Goal: Task Accomplishment & Management: Manage account settings

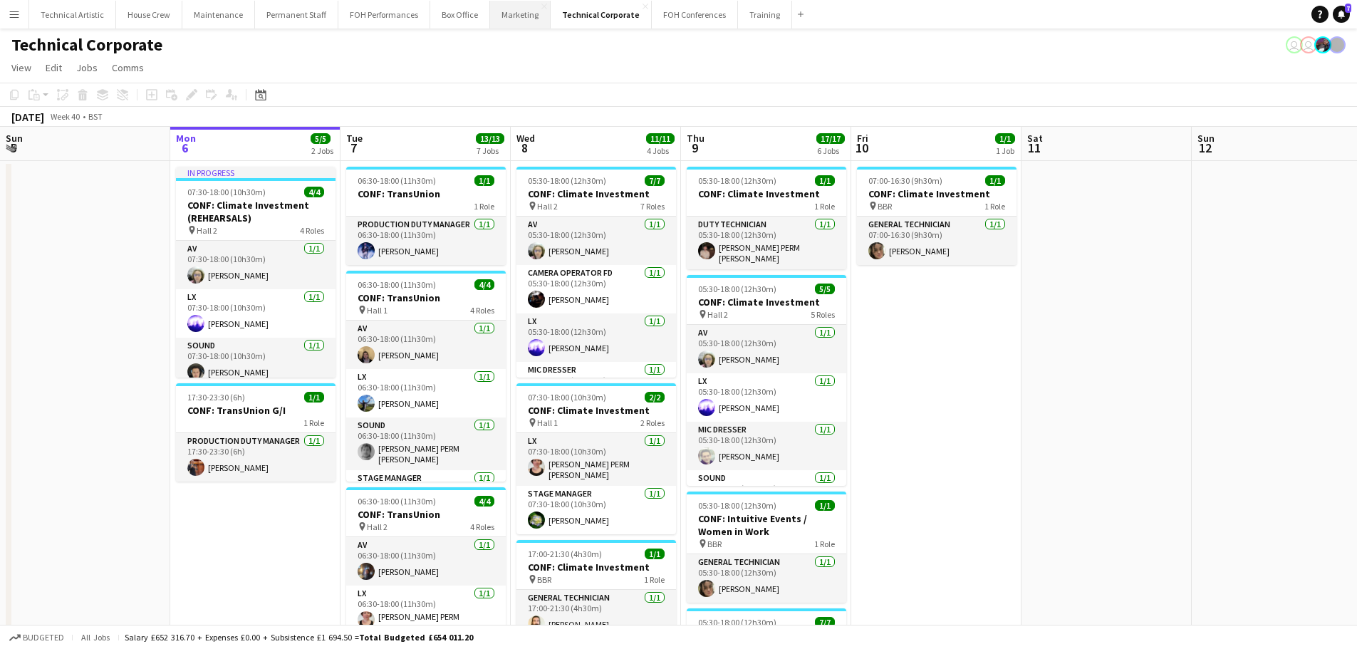
click at [507, 19] on button "Marketing Close" at bounding box center [520, 15] width 61 height 28
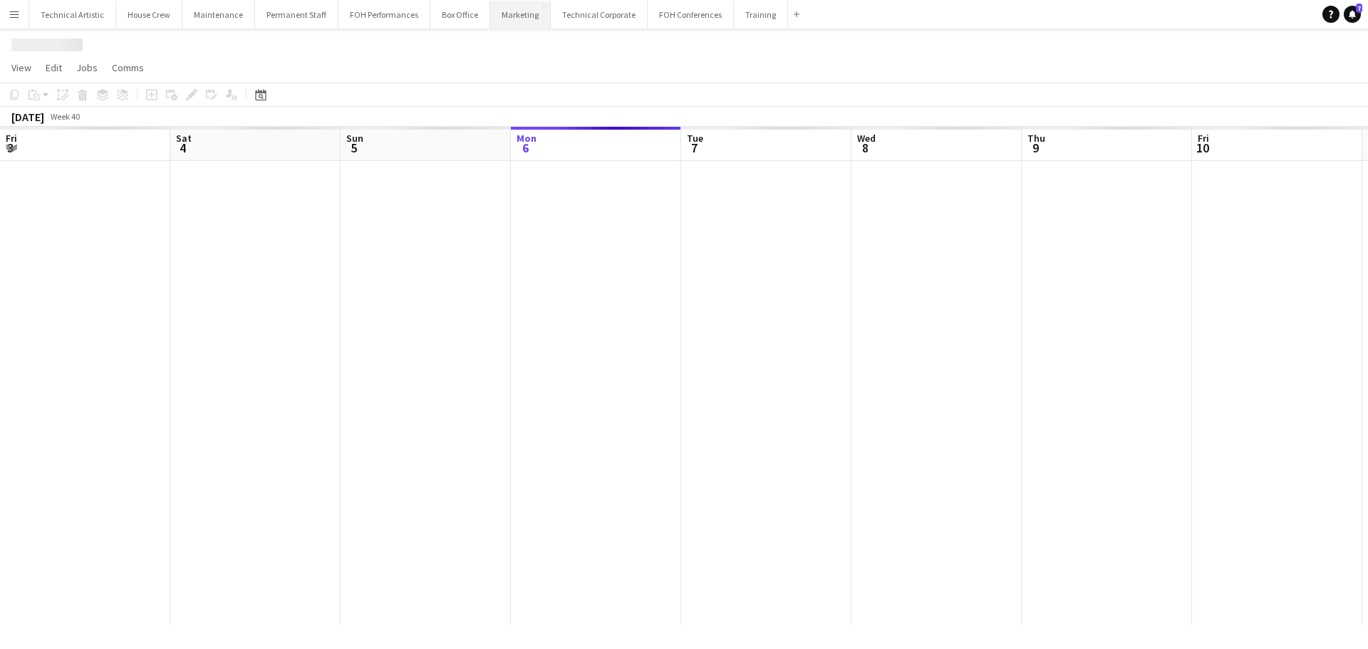
scroll to position [0, 341]
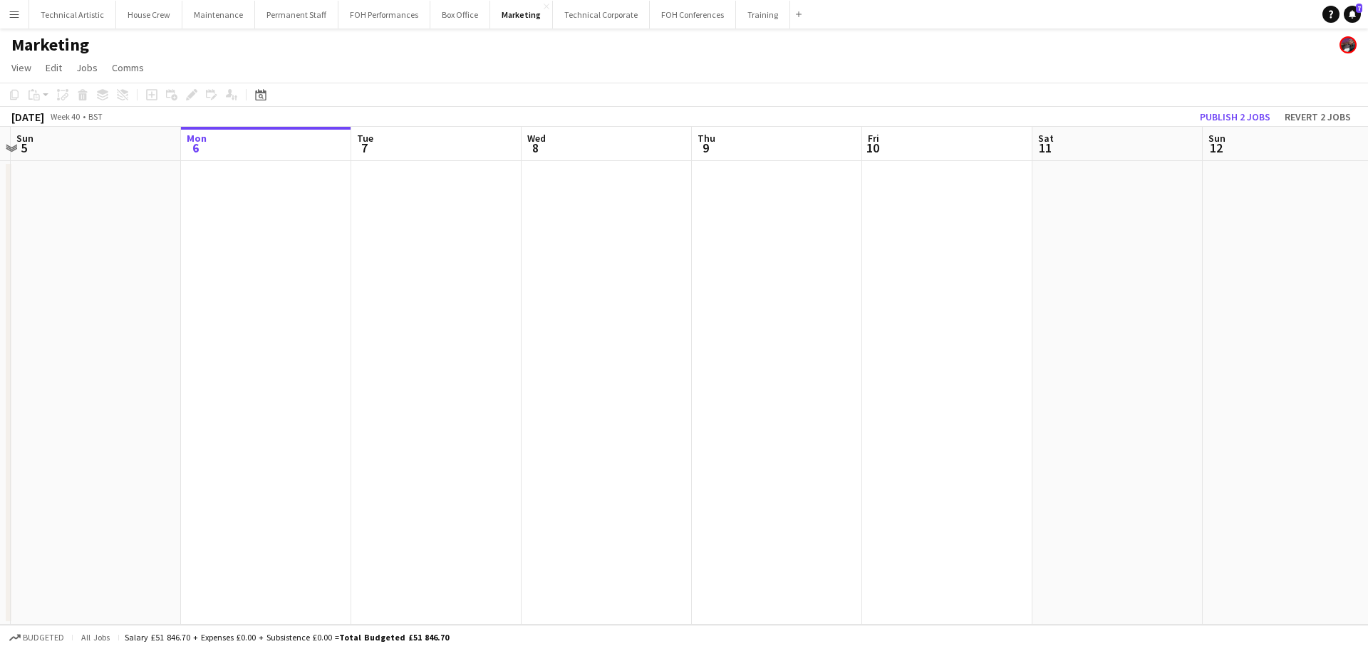
drag, startPoint x: 243, startPoint y: 232, endPoint x: 423, endPoint y: 238, distance: 180.4
click at [423, 238] on app-calendar-viewport "Fri 3 Sat 4 Sun 5 Mon 6 Tue 7 Wed 8 Thu 9 Fri 10 Sat 11 Sun 12 Mon 13 Tue 14 We…" at bounding box center [684, 376] width 1368 height 498
click at [425, 235] on app-date-cell at bounding box center [438, 393] width 170 height 464
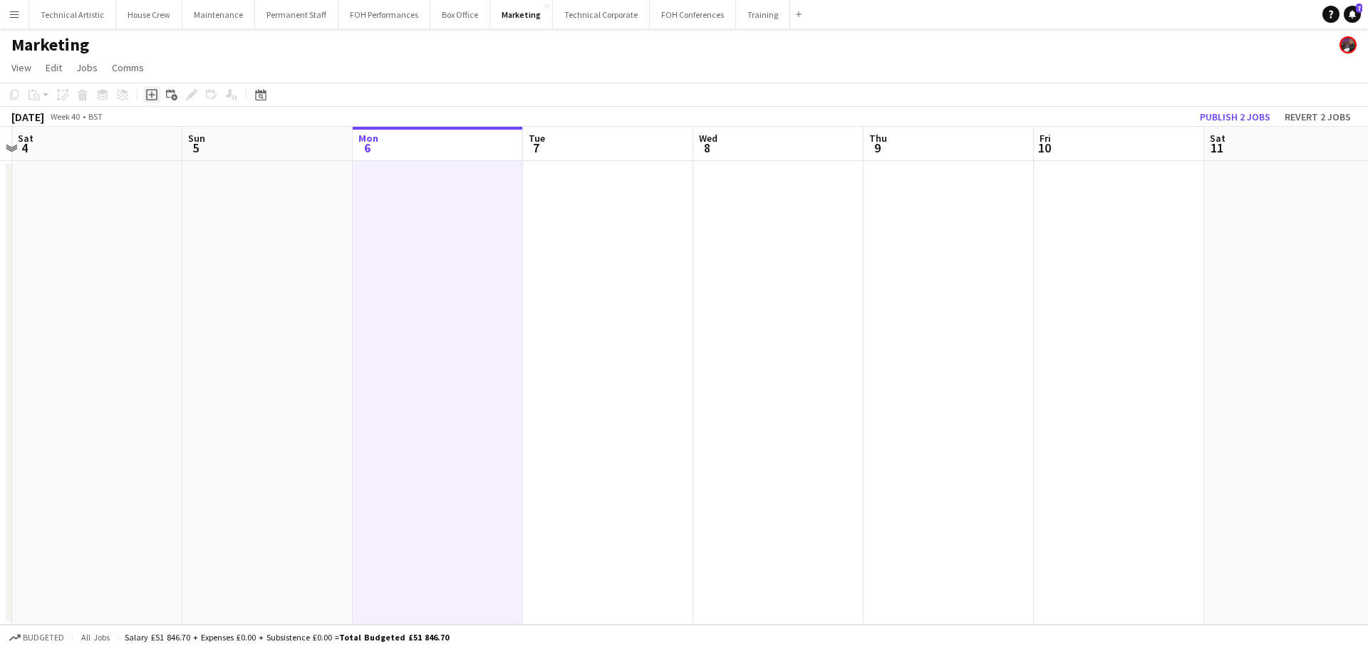
click at [145, 96] on div "Add job" at bounding box center [151, 94] width 17 height 17
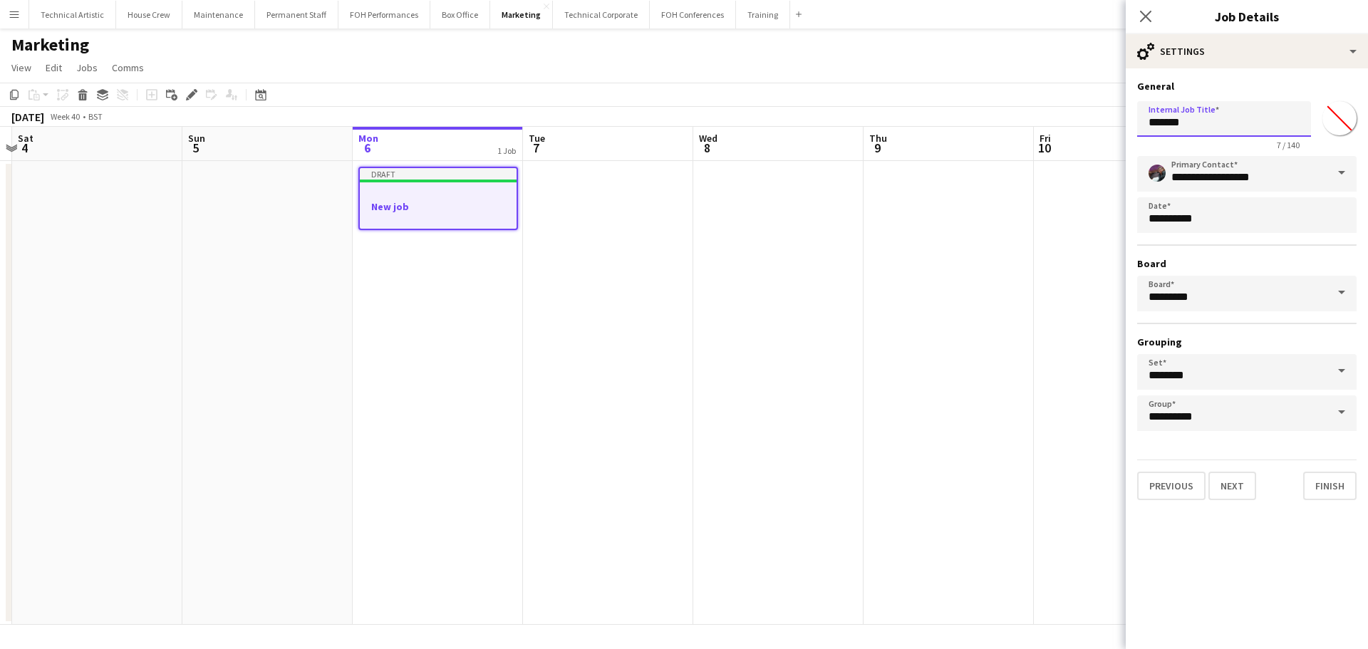
drag, startPoint x: 1197, startPoint y: 115, endPoint x: 944, endPoint y: 68, distance: 257.2
click at [944, 68] on body "Menu Boards Boards Boards All jobs Status Workforce Workforce My Workforce Recr…" at bounding box center [684, 324] width 1368 height 649
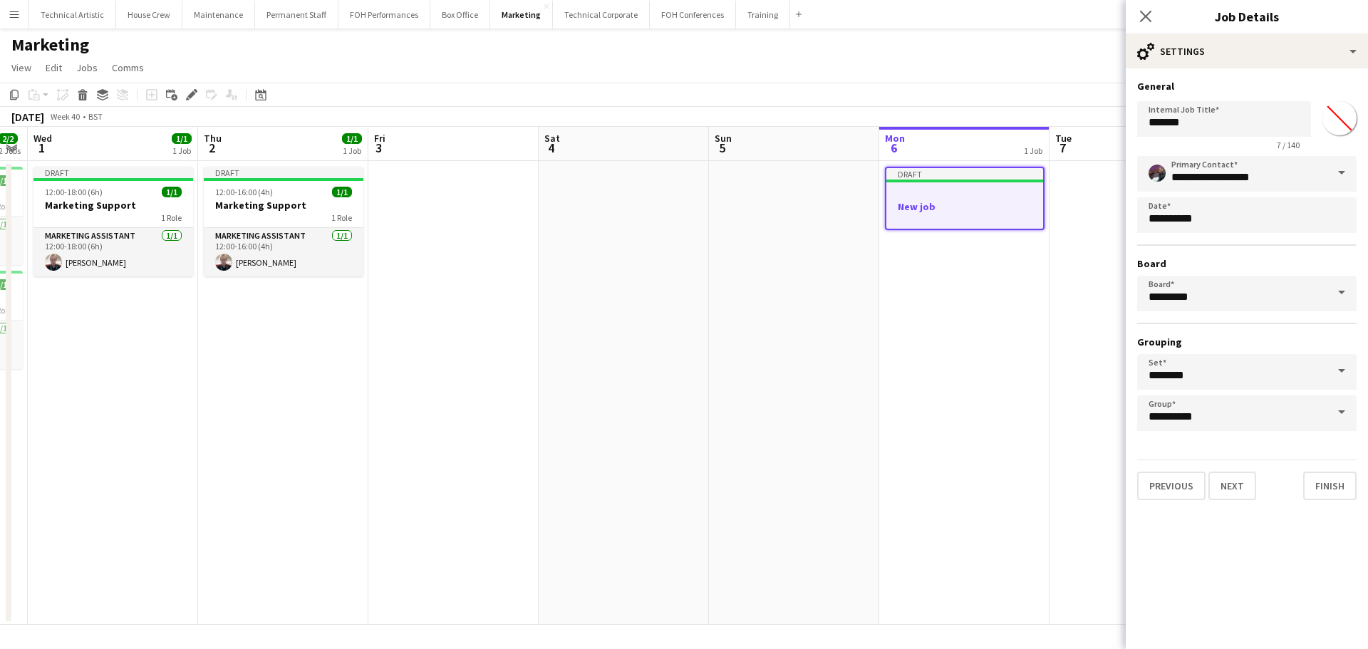
drag, startPoint x: 988, startPoint y: 268, endPoint x: 442, endPoint y: 326, distance: 548.8
click at [989, 267] on app-calendar-viewport "Mon 29 1/1 1 Job Tue 30 2/2 2 Jobs Wed 1 1/1 1 Job Thu 2 1/1 1 Job Fri 3 Sat 4 …" at bounding box center [684, 376] width 1368 height 498
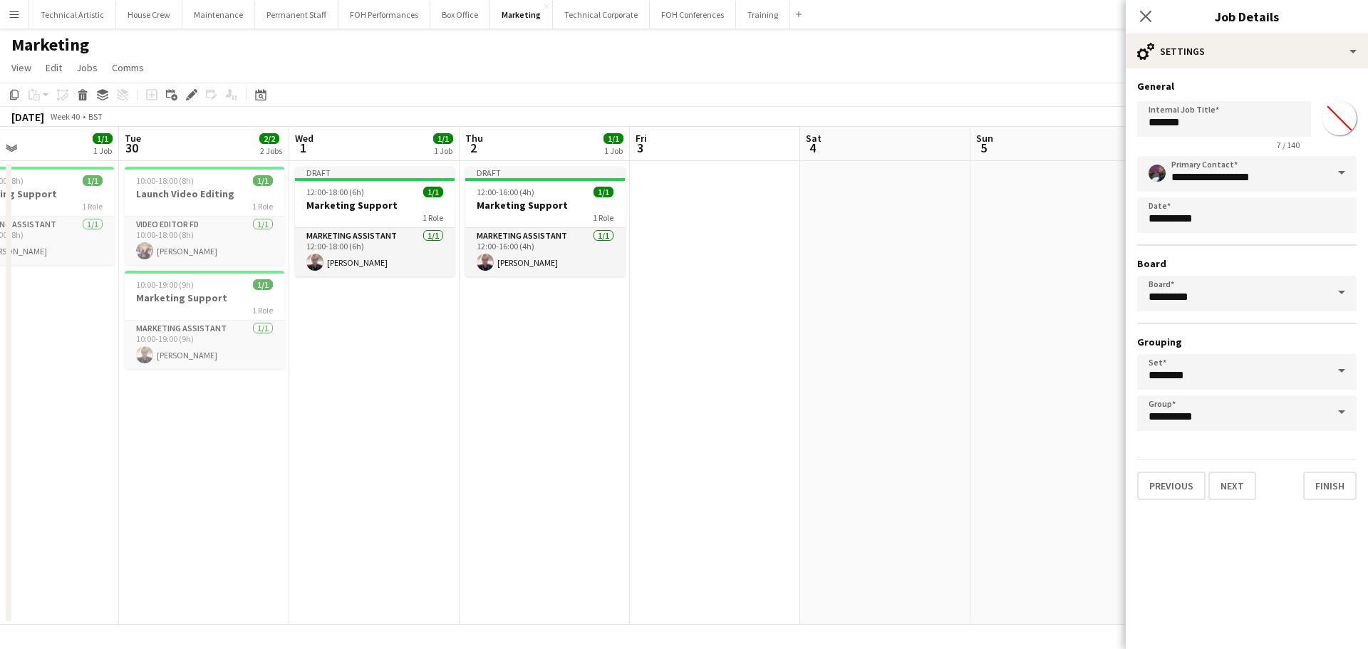
drag, startPoint x: 529, startPoint y: 323, endPoint x: 631, endPoint y: 313, distance: 103.0
click at [631, 313] on app-calendar-viewport "Sat 27 Sun 28 Mon 29 1/1 1 Job Tue 30 2/2 2 Jobs Wed 1 1/1 1 Job Thu 2 1/1 1 Jo…" at bounding box center [684, 376] width 1368 height 498
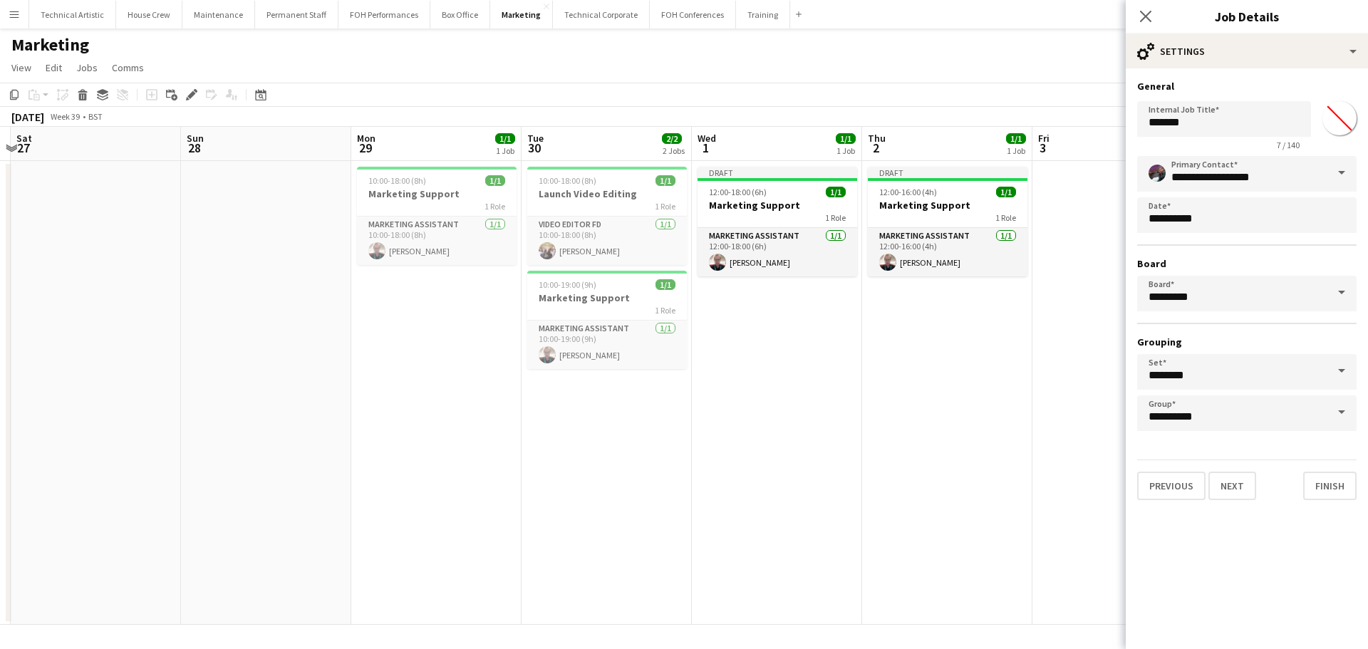
drag, startPoint x: 581, startPoint y: 341, endPoint x: 772, endPoint y: 327, distance: 191.4
click at [772, 327] on app-calendar-viewport "Thu 25 3/3 2 Jobs Fri 26 Sat 27 Sun 28 Mon 29 1/1 1 Job Tue 30 2/2 2 Jobs Wed 1…" at bounding box center [684, 376] width 1368 height 498
click at [620, 195] on h3 "Launch Video Editing" at bounding box center [607, 193] width 160 height 13
type input "**********"
type input "*******"
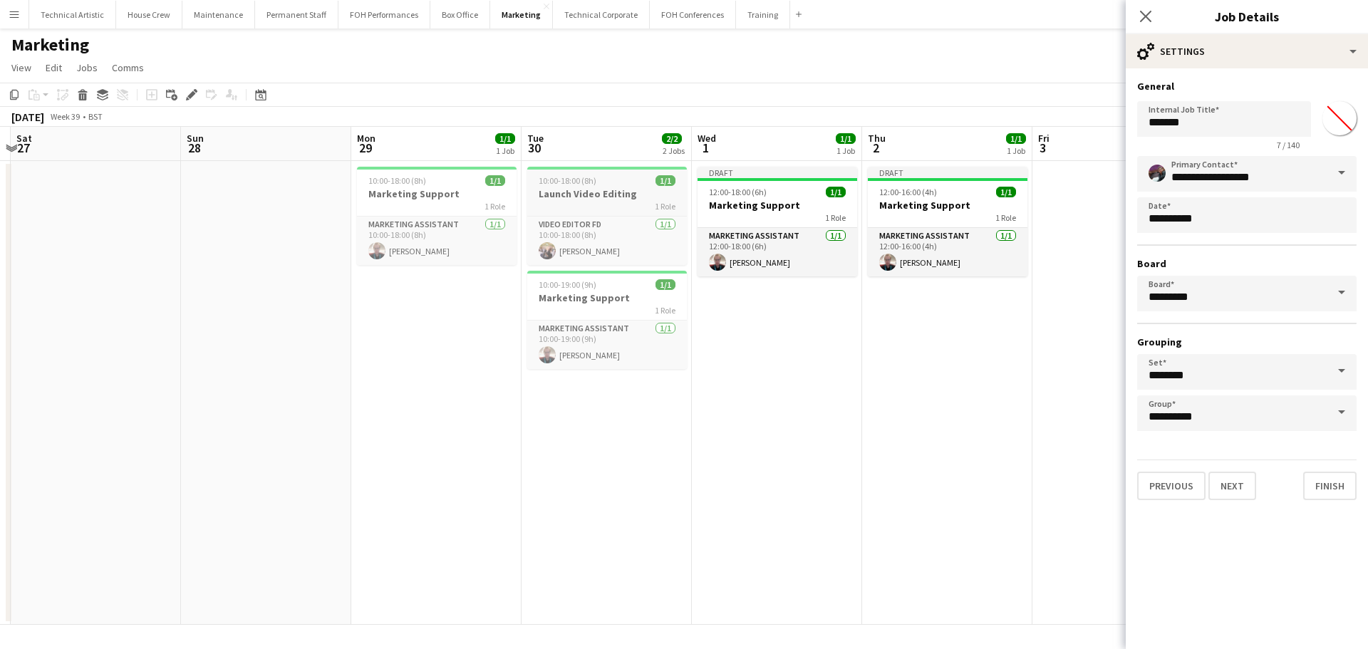
type input "**********"
type input "*******"
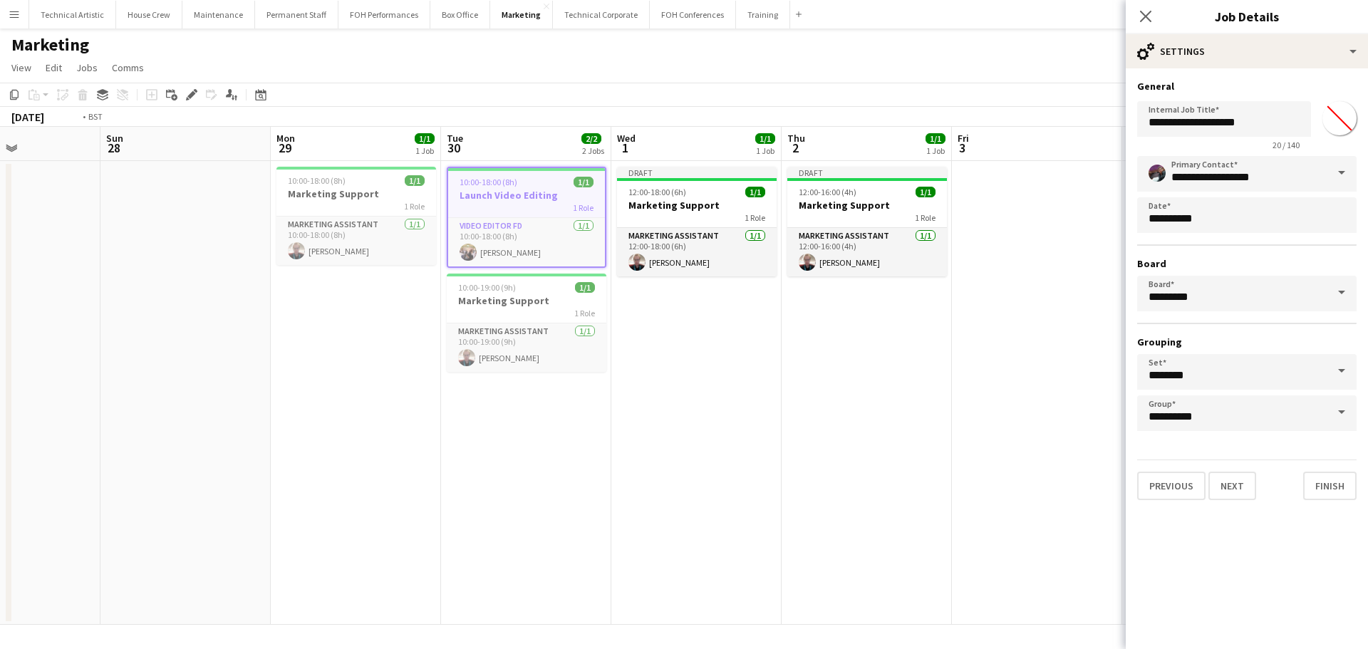
drag, startPoint x: 900, startPoint y: 370, endPoint x: 294, endPoint y: 328, distance: 607.7
click at [293, 328] on app-calendar-viewport "Thu 25 3/3 2 Jobs Fri 26 Sat 27 Sun 28 Mon 29 1/1 1 Job Tue 30 2/2 2 Jobs Wed 1…" at bounding box center [684, 376] width 1368 height 498
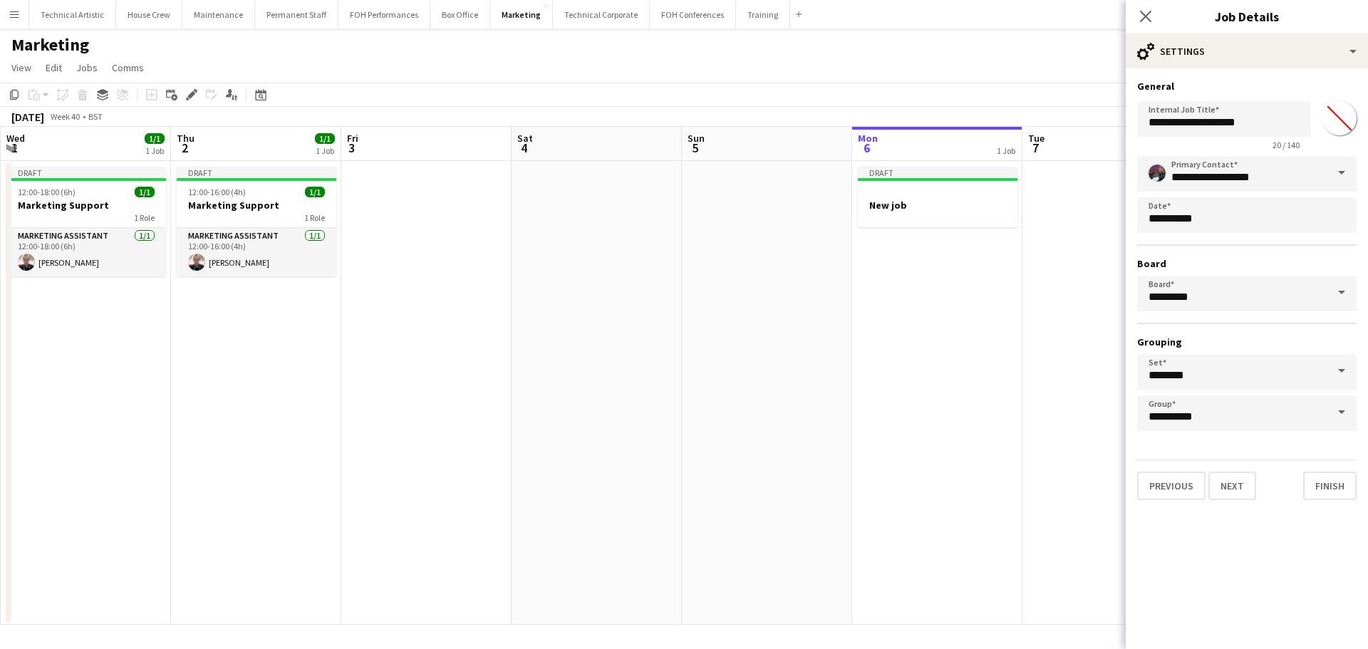
drag, startPoint x: 781, startPoint y: 344, endPoint x: 355, endPoint y: 317, distance: 426.2
click at [355, 317] on app-calendar-viewport "Sun 28 Mon 29 1/1 1 Job Tue 30 2/2 2 Jobs Wed 1 1/1 1 Job Thu 2 1/1 1 Job Fri 3…" at bounding box center [684, 376] width 1368 height 498
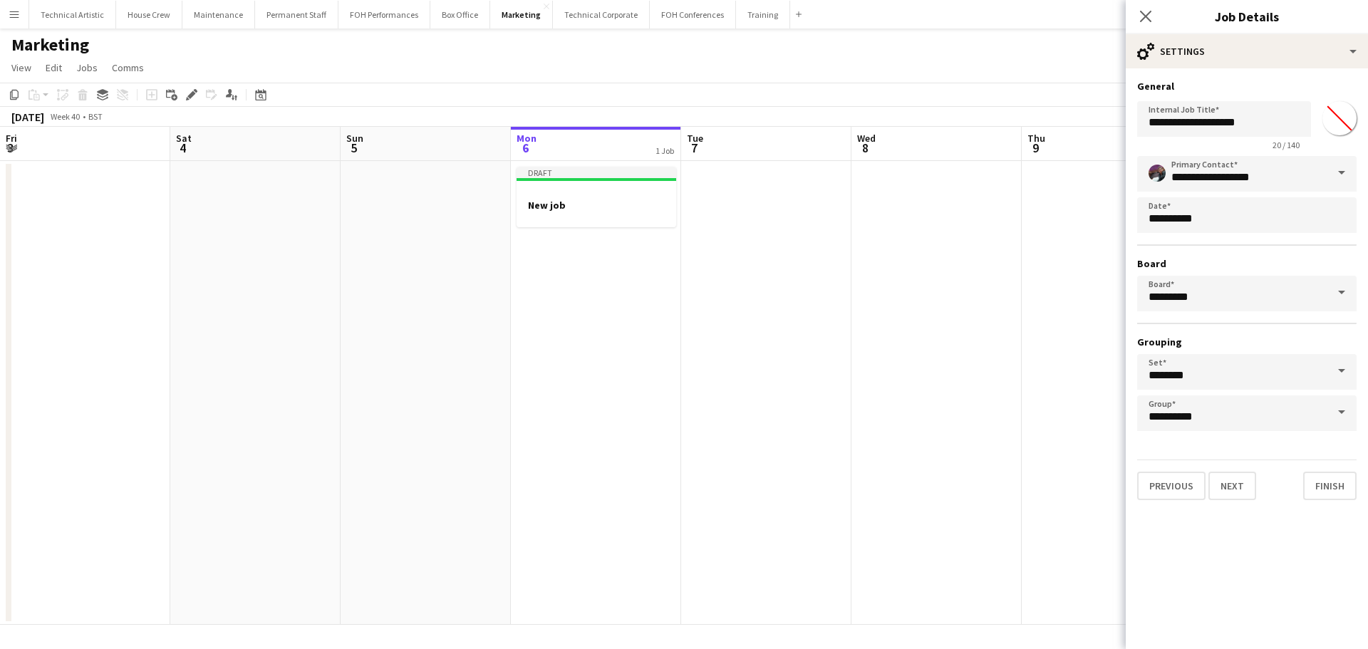
click at [593, 303] on app-date-cell "Draft New job" at bounding box center [596, 393] width 170 height 464
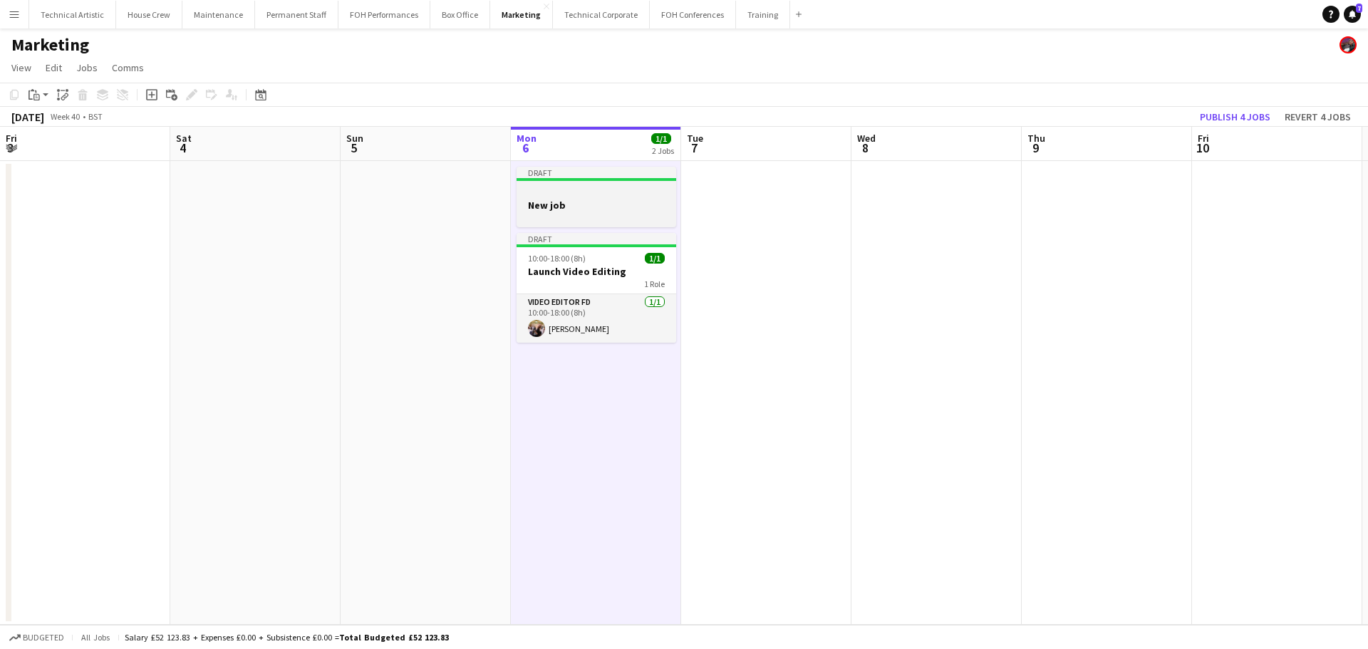
click at [594, 204] on h3 "New job" at bounding box center [597, 205] width 160 height 13
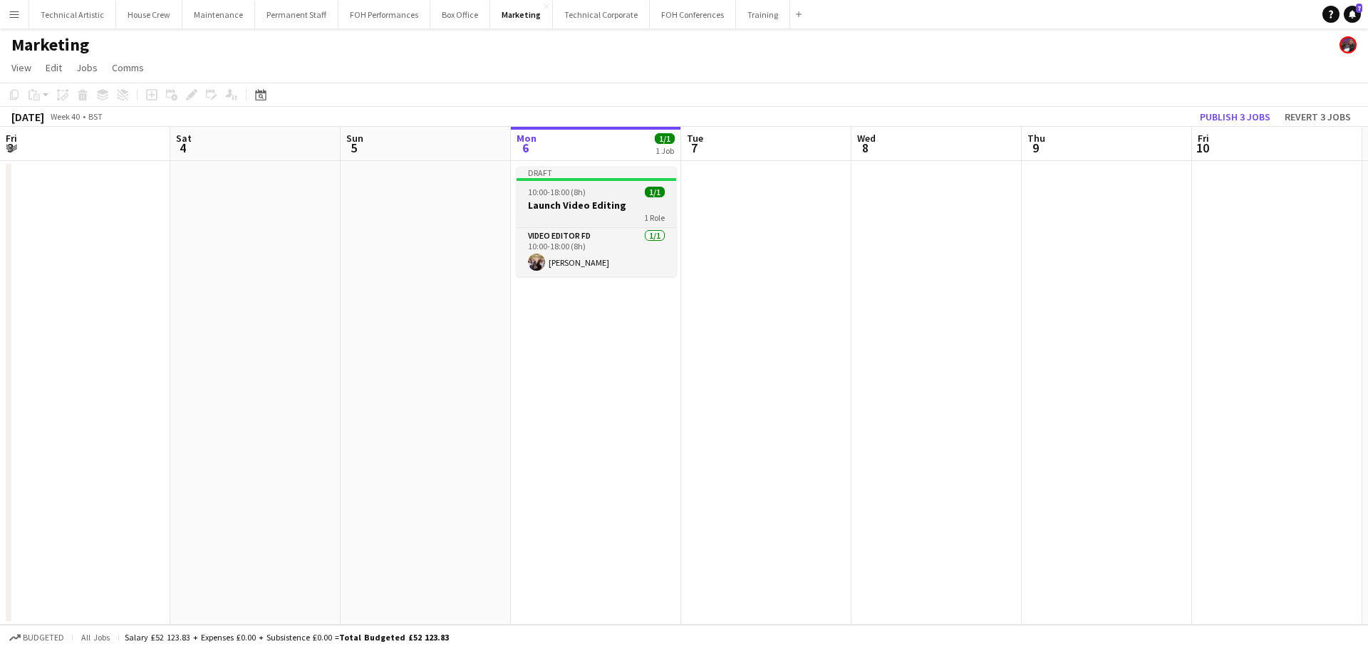
click at [584, 187] on span "10:00-18:00 (8h)" at bounding box center [557, 192] width 58 height 11
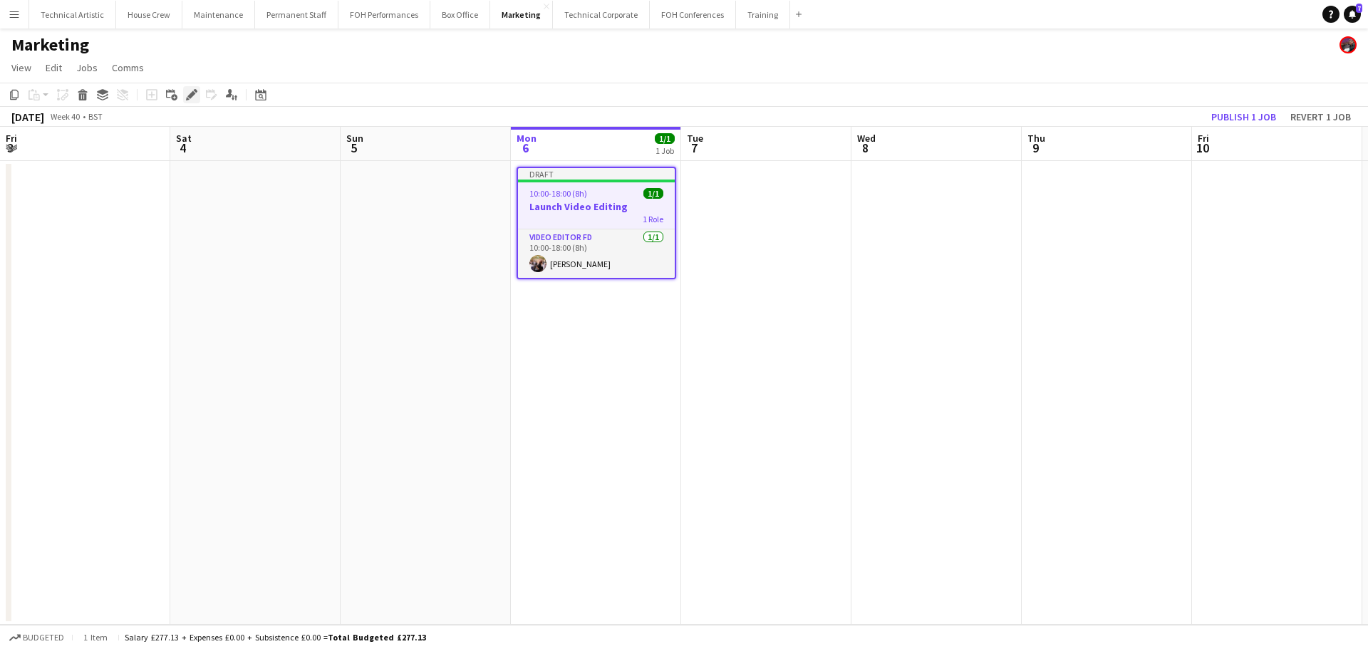
click at [187, 93] on icon "Edit" at bounding box center [191, 94] width 11 height 11
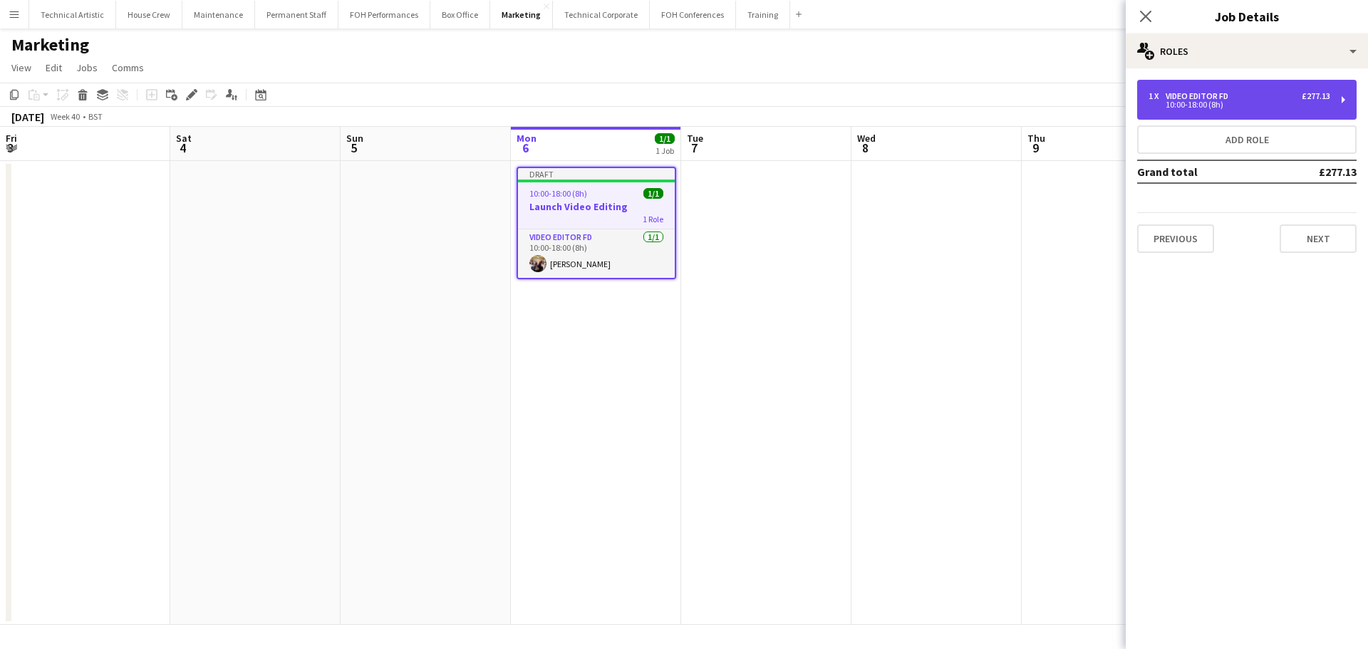
click at [1220, 105] on div "10:00-18:00 (8h)" at bounding box center [1239, 104] width 182 height 7
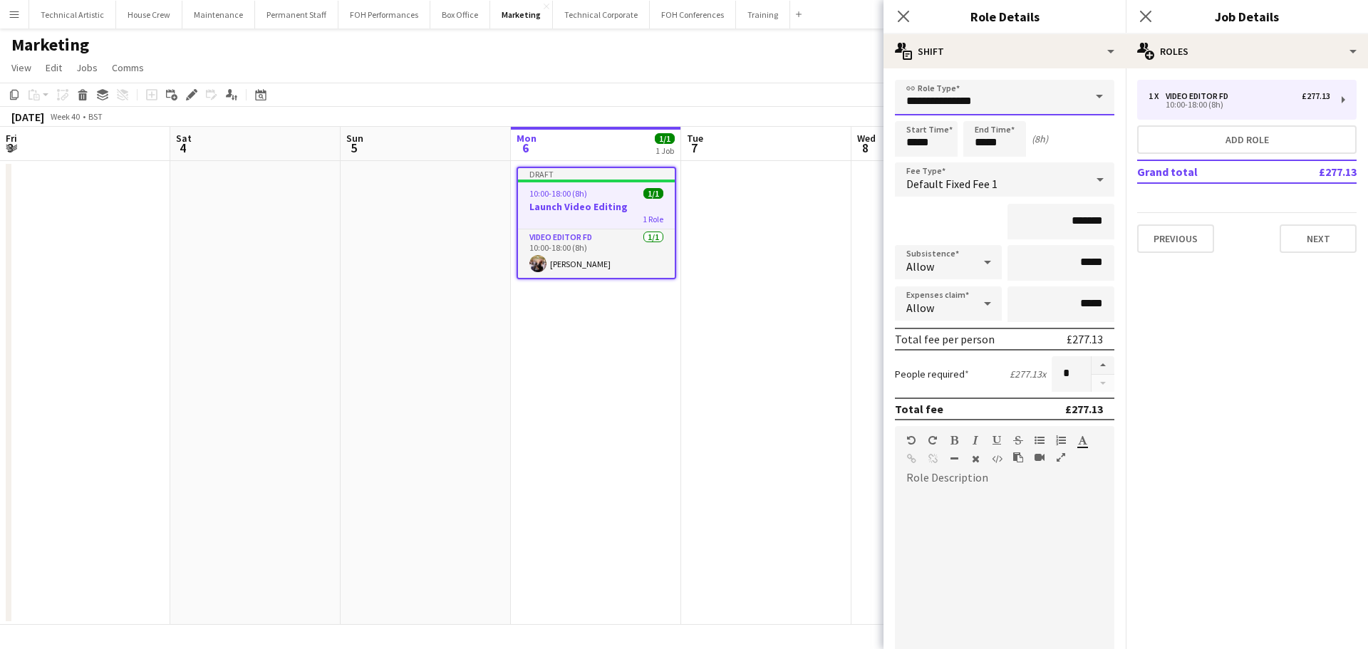
click at [1021, 100] on input "**********" at bounding box center [1004, 98] width 219 height 36
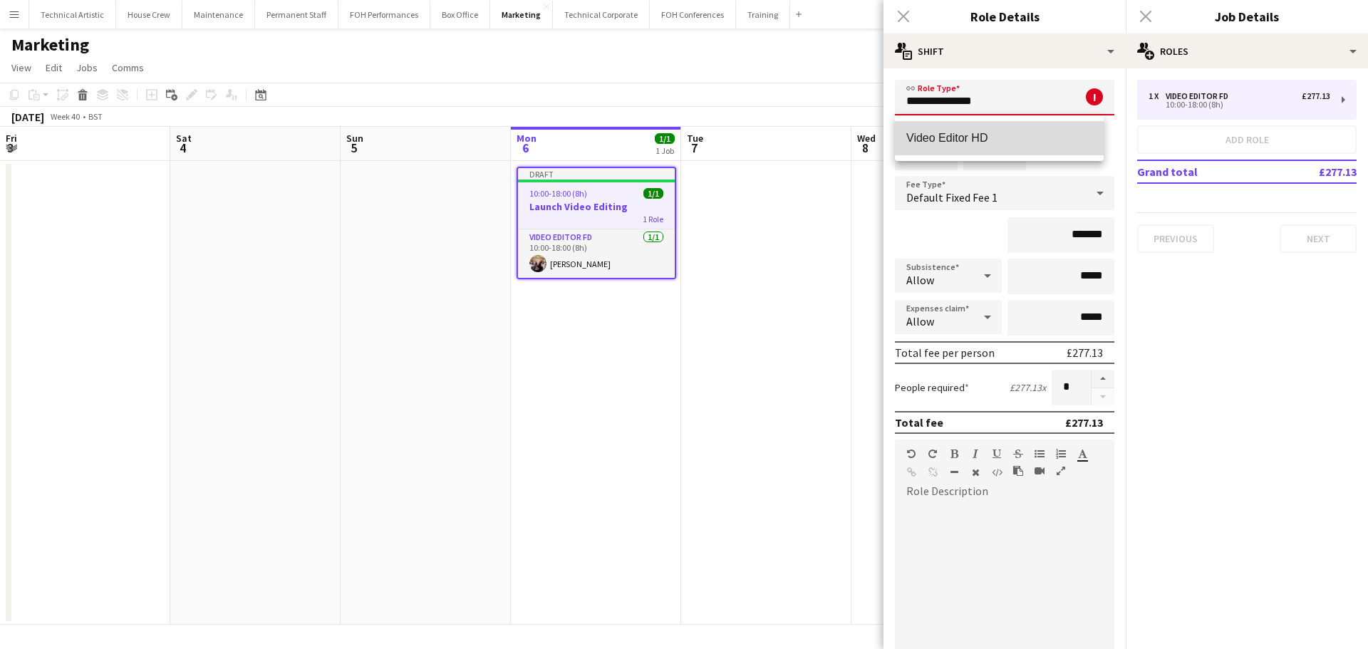
click at [1019, 142] on span "Video Editor HD" at bounding box center [999, 138] width 186 height 14
type input "**********"
type input "*******"
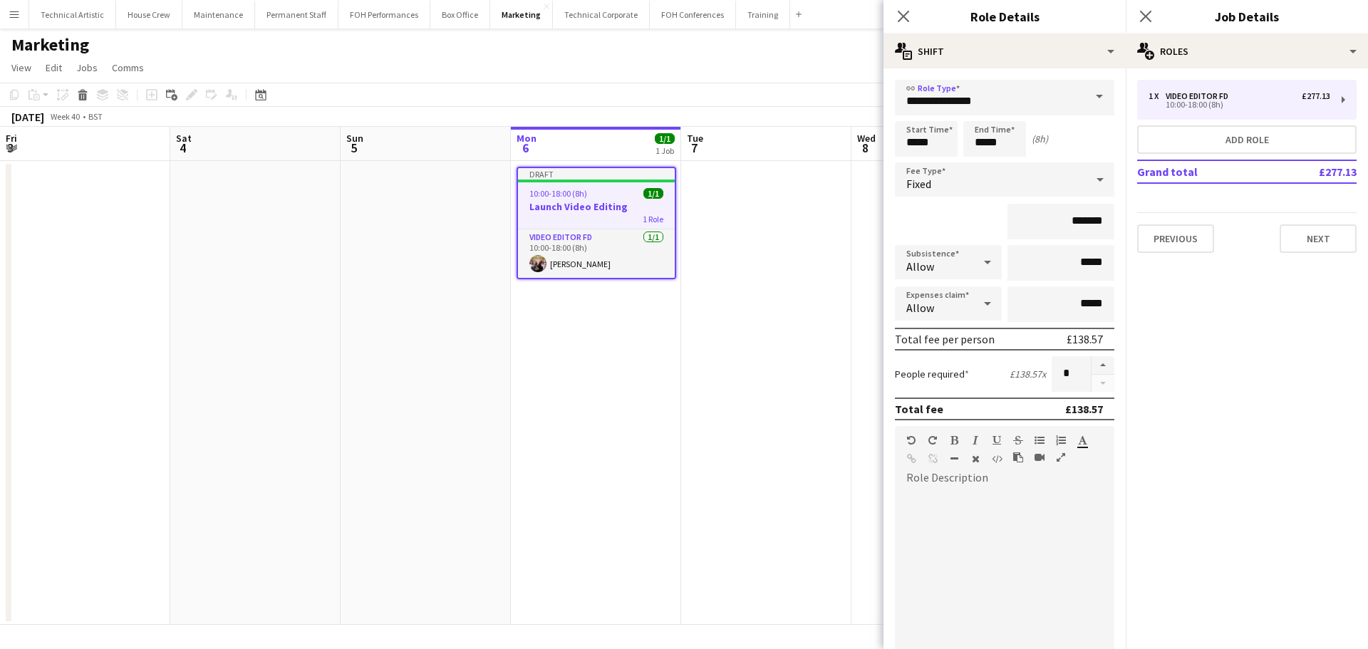
click at [1009, 189] on div "Fixed" at bounding box center [990, 179] width 191 height 34
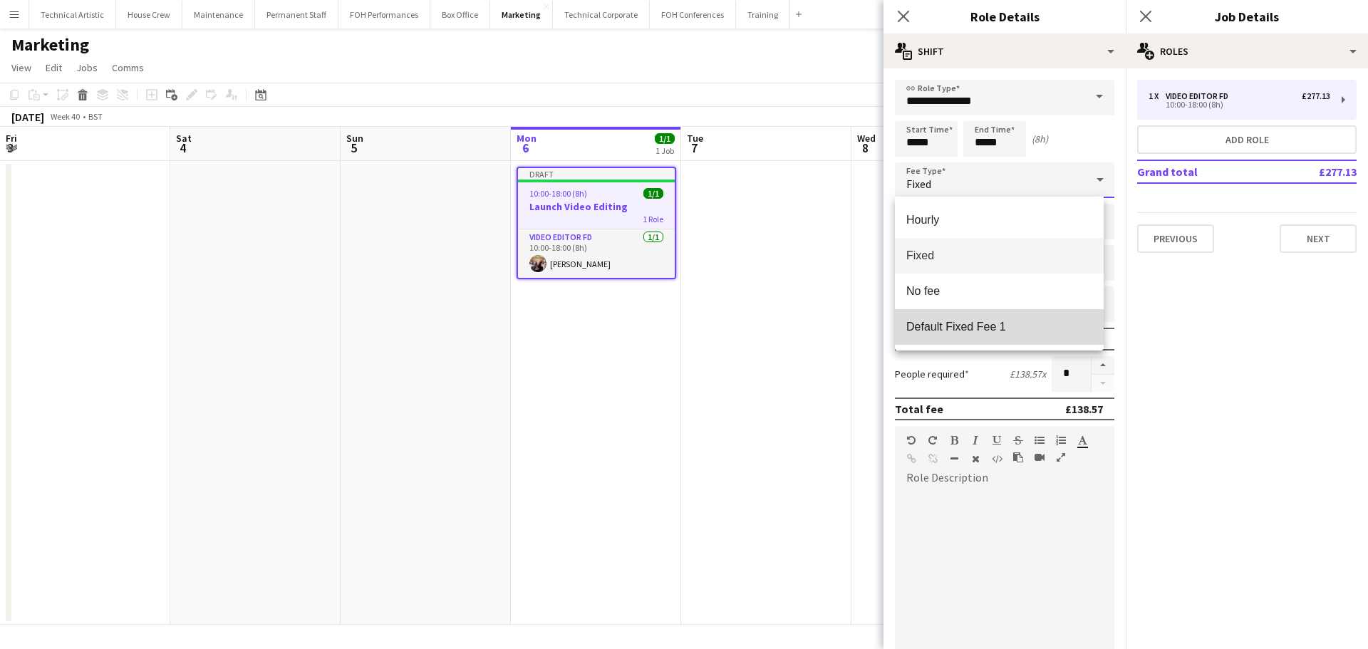
click at [977, 318] on mat-option "Default Fixed Fee 1" at bounding box center [999, 327] width 209 height 36
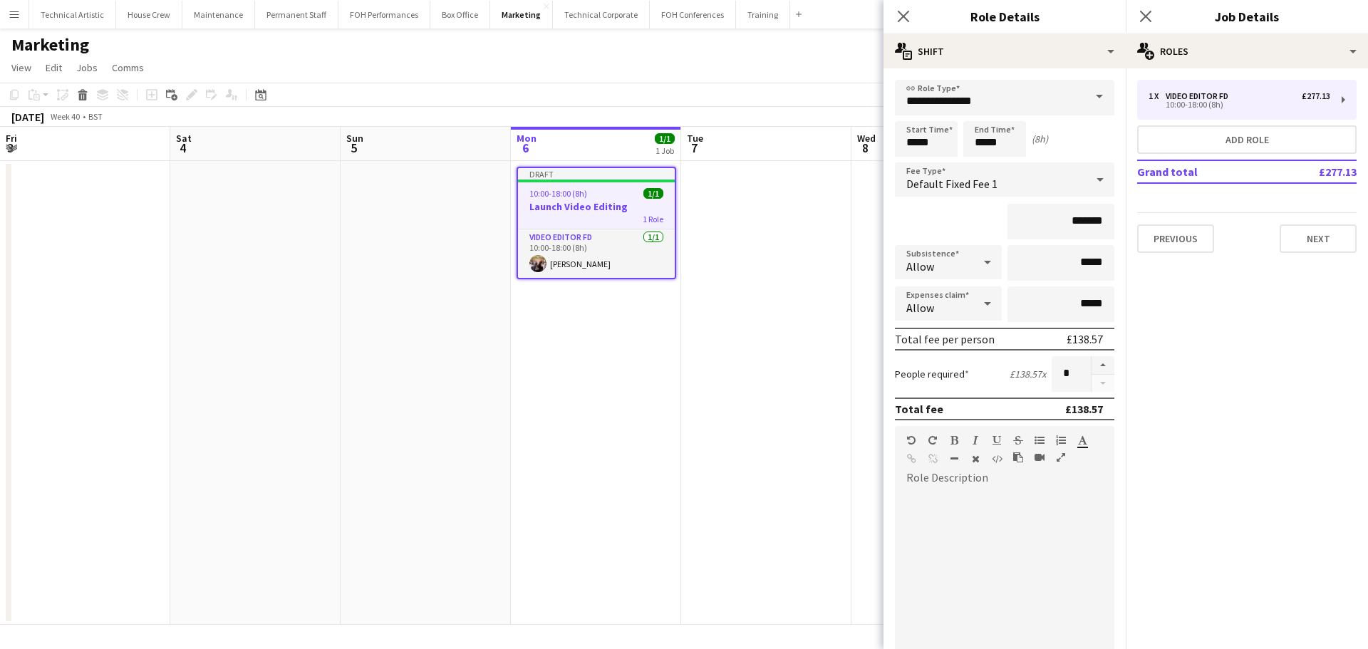
click at [601, 215] on div "1 Role" at bounding box center [596, 218] width 157 height 11
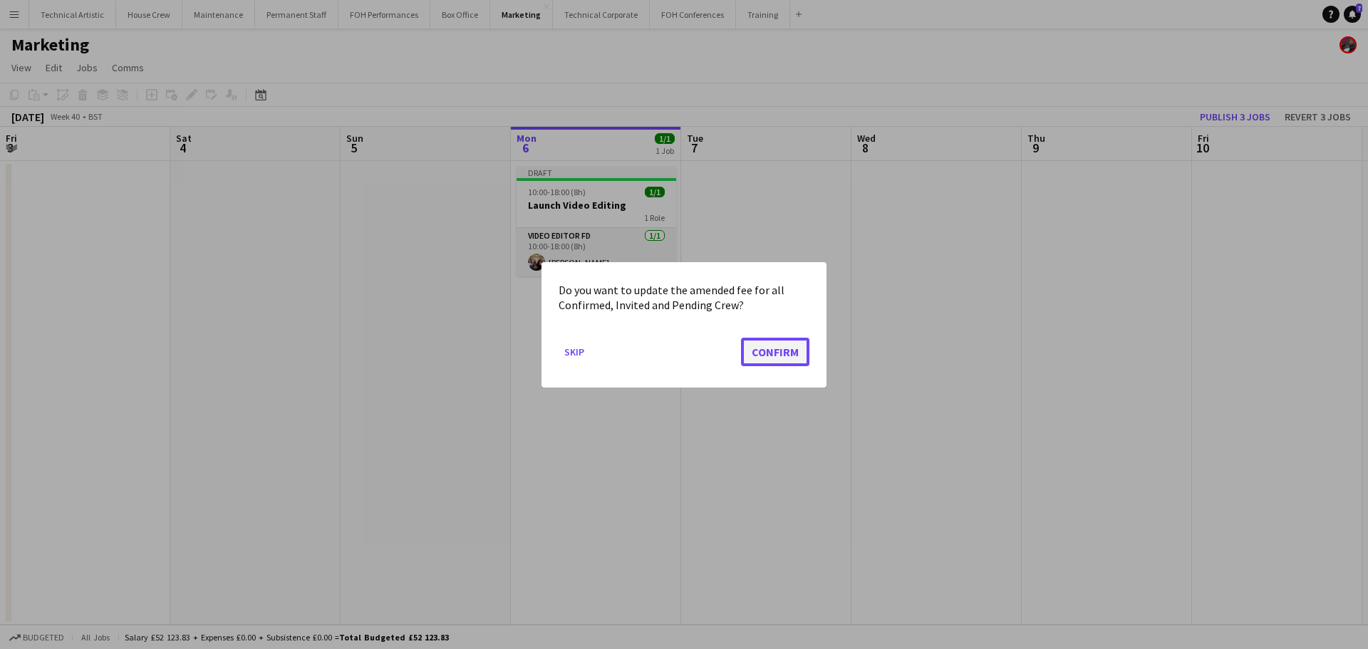
click at [758, 353] on button "Confirm" at bounding box center [775, 351] width 68 height 28
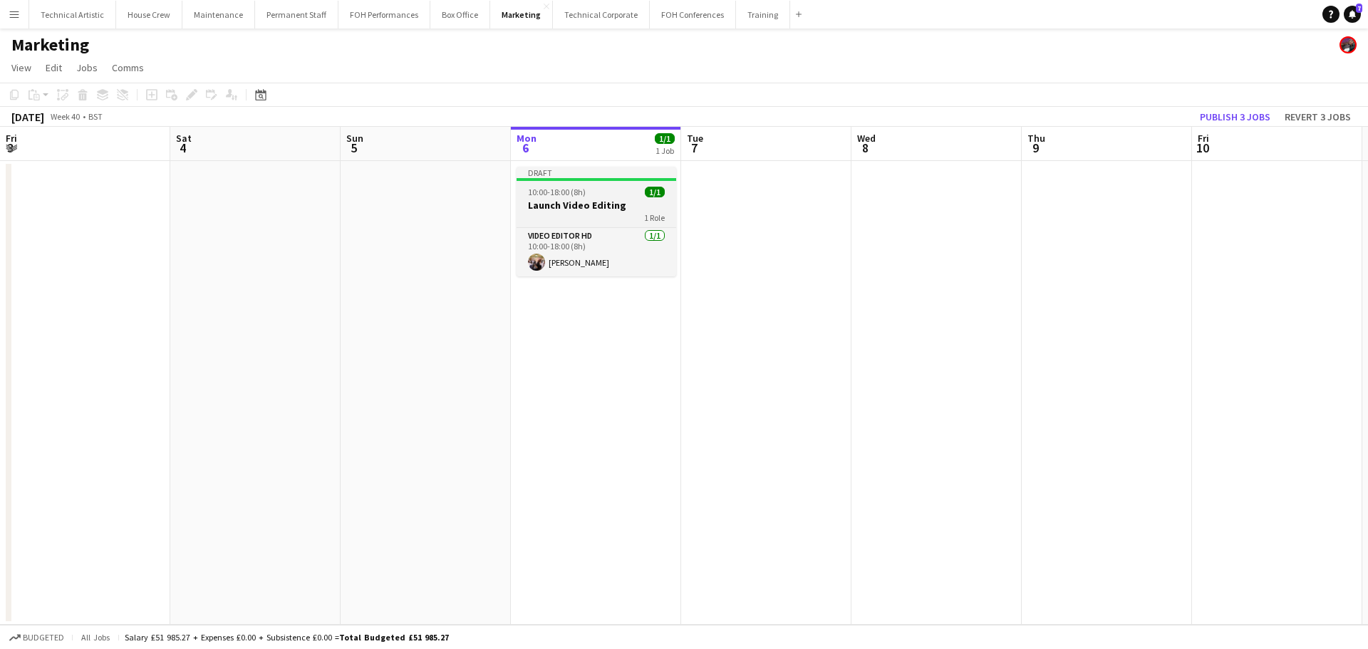
click at [624, 209] on h3 "Launch Video Editing" at bounding box center [597, 205] width 160 height 13
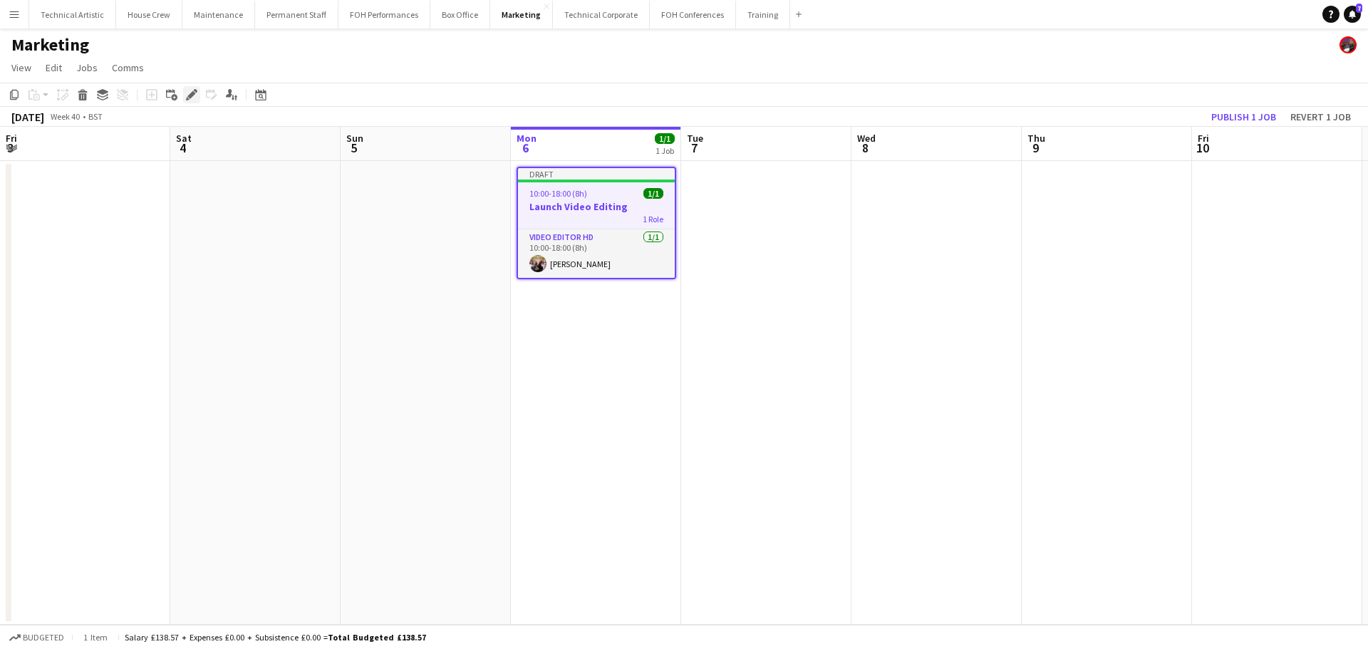
click at [192, 92] on icon at bounding box center [191, 95] width 8 height 8
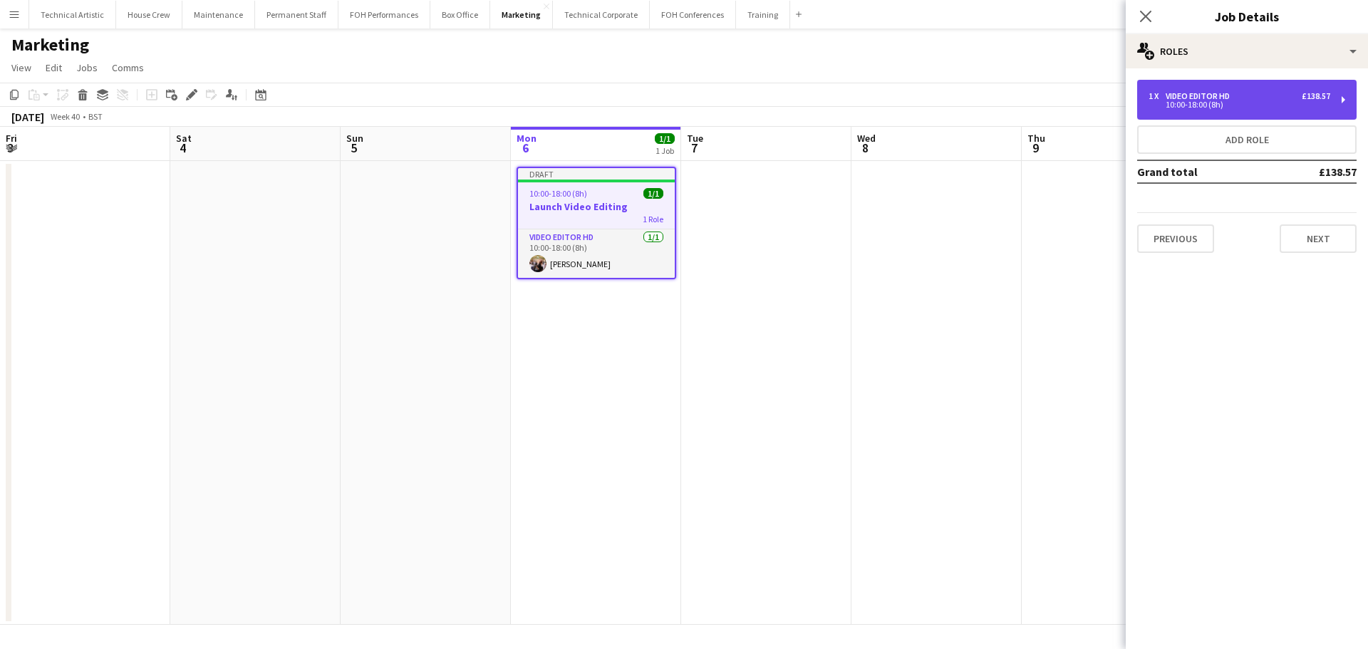
click at [1223, 100] on div "Video Editor HD" at bounding box center [1201, 96] width 70 height 10
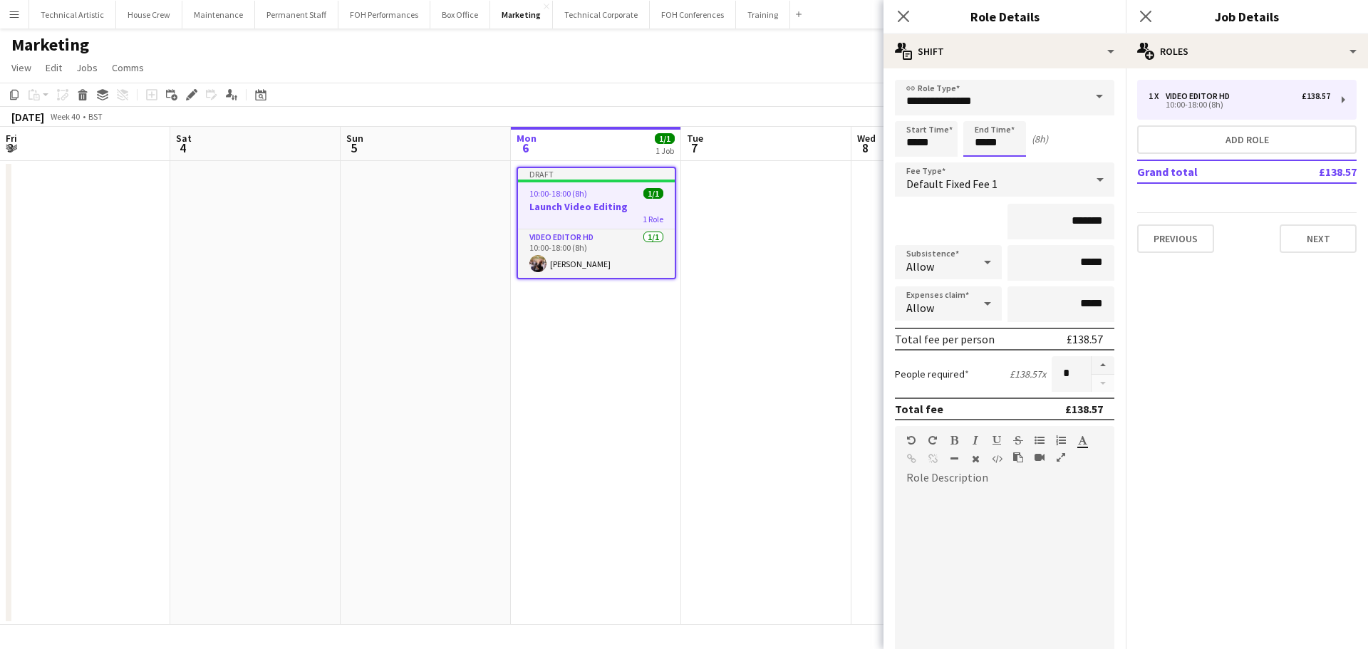
click at [998, 145] on input "*****" at bounding box center [994, 139] width 63 height 36
click at [985, 161] on div at bounding box center [980, 164] width 28 height 14
type input "*****"
click at [985, 161] on div at bounding box center [980, 164] width 28 height 14
click at [846, 103] on app-toolbar "Copy Paste Paste Ctrl+V Paste with crew Ctrl+Shift+V Paste linked Job [GEOGRAPH…" at bounding box center [684, 95] width 1368 height 24
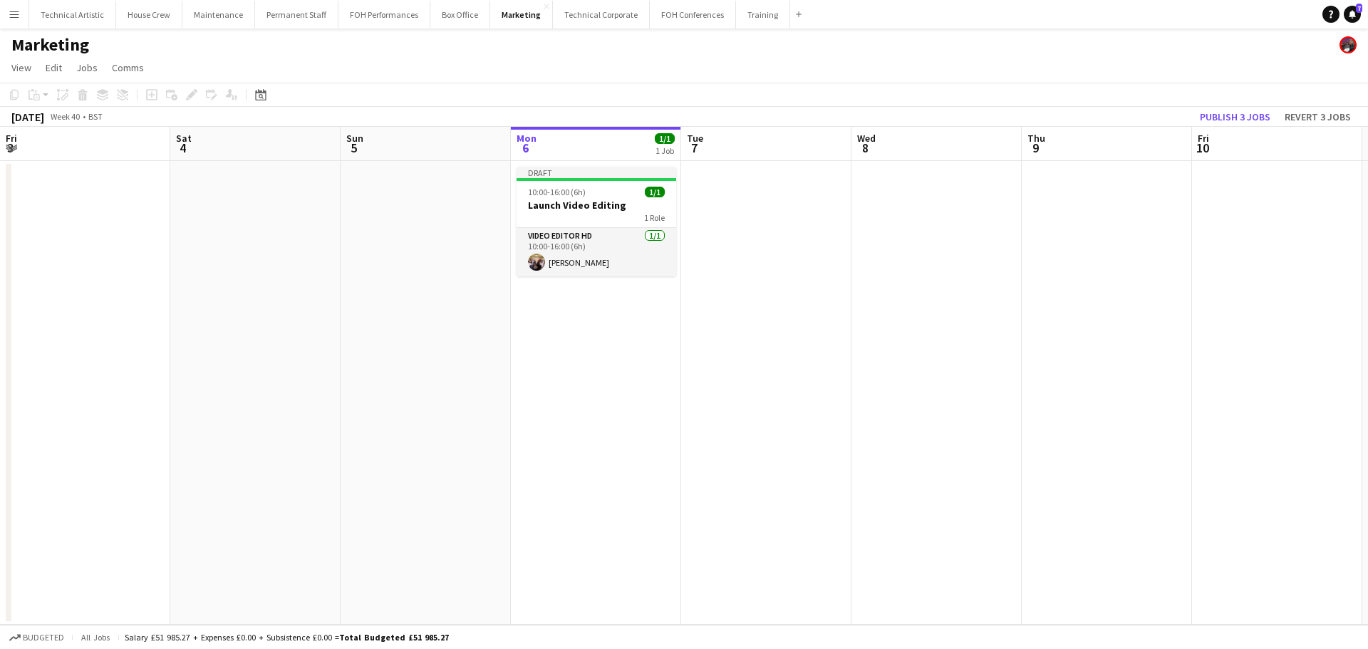
drag, startPoint x: 749, startPoint y: 205, endPoint x: 679, endPoint y: 208, distance: 69.9
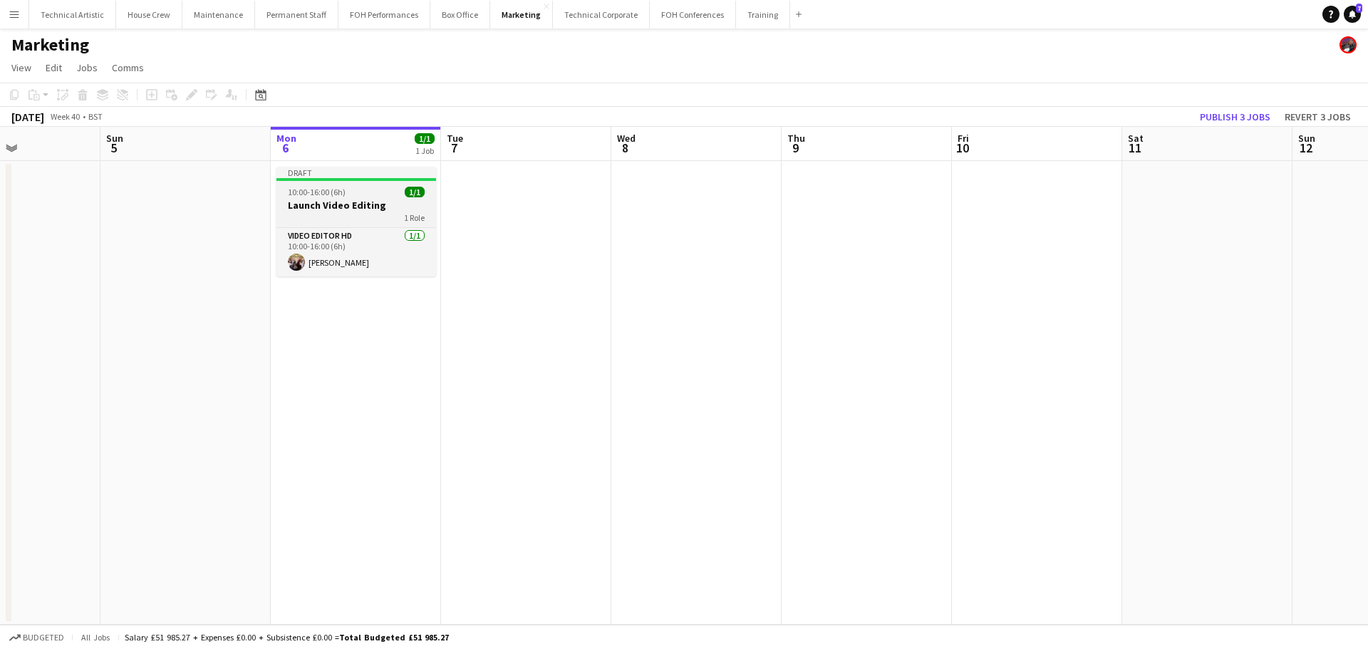
drag, startPoint x: 679, startPoint y: 208, endPoint x: 406, endPoint y: 206, distance: 272.9
click at [406, 206] on h3 "Launch Video Editing" at bounding box center [356, 205] width 160 height 13
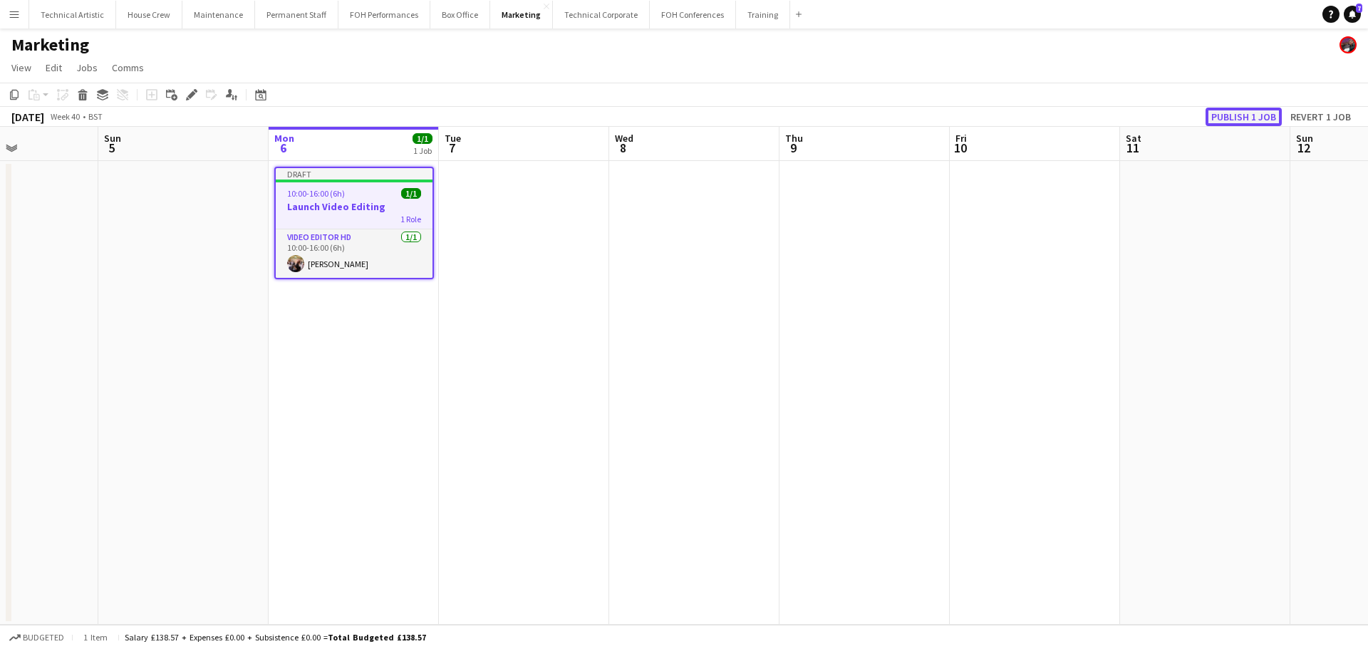
click at [1240, 119] on button "Publish 1 job" at bounding box center [1243, 117] width 76 height 19
click at [70, 21] on button "Technical Artistic Close" at bounding box center [72, 15] width 87 height 28
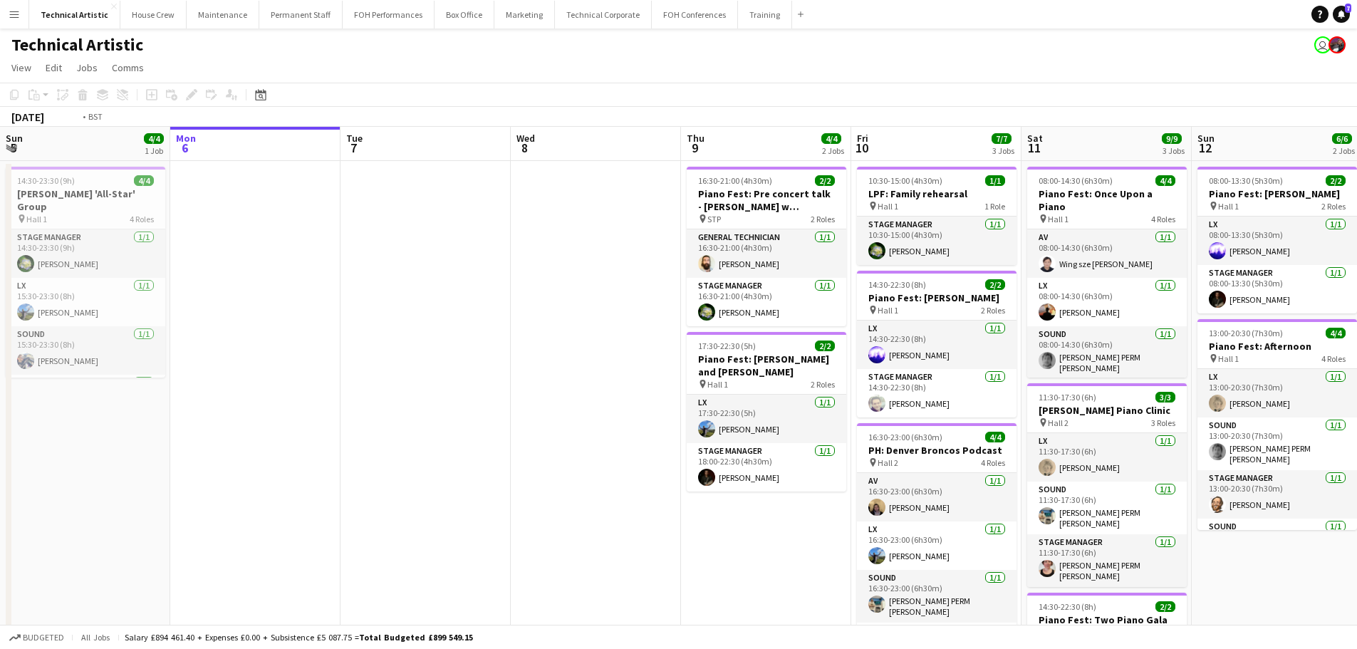
click at [333, 208] on app-calendar-viewport "Fri 3 5/5 2 Jobs Sat 4 4/4 1 Job Sun 5 4/4 1 Job Mon 6 Tue 7 Wed 8 Thu 9 4/4 2 …" at bounding box center [678, 457] width 1357 height 660
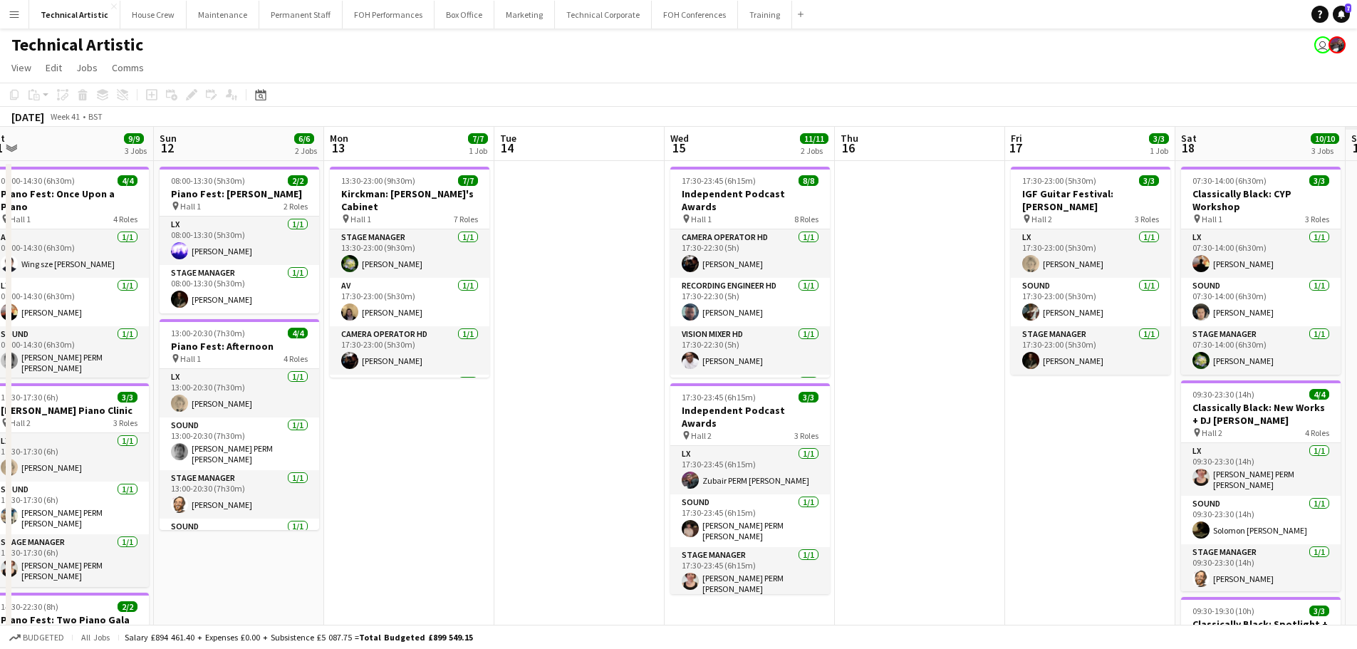
scroll to position [0, 472]
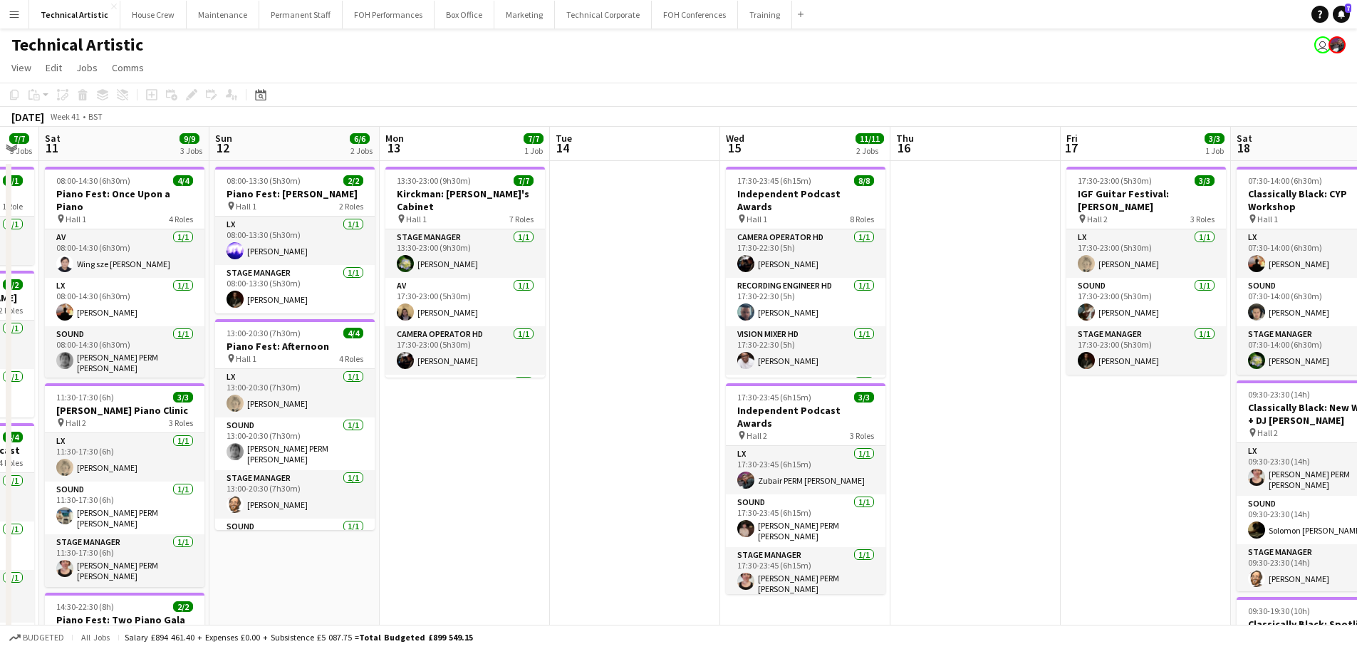
drag, startPoint x: 564, startPoint y: 240, endPoint x: 549, endPoint y: 239, distance: 15.7
click at [549, 239] on app-calendar-viewport "Wed 8 Thu 9 4/4 2 Jobs Fri 10 7/7 3 Jobs Sat 11 9/9 3 Jobs Sun 12 6/6 2 Jobs Mo…" at bounding box center [678, 481] width 1357 height 709
